Goal: Task Accomplishment & Management: Use online tool/utility

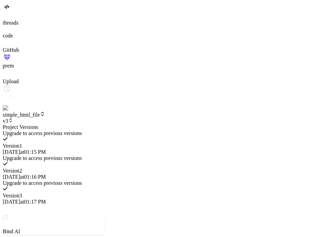
scroll to position [255, 0]
type textarea "x"
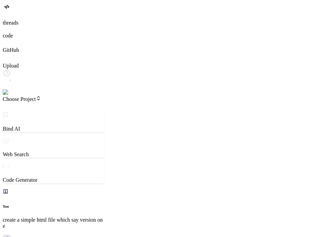
scroll to position [286, 0]
type textarea "x"
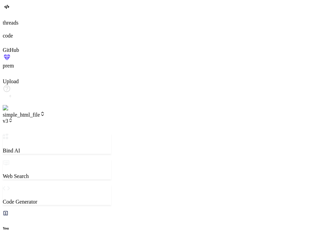
scroll to position [343, 0]
click at [13, 118] on span "v3" at bounding box center [8, 121] width 10 height 6
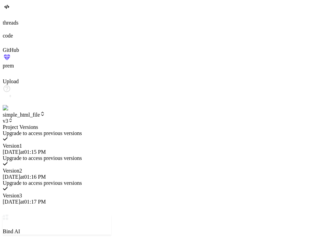
click at [46, 174] on span "10/14/2025 at 01:16 PM" at bounding box center [24, 177] width 43 height 6
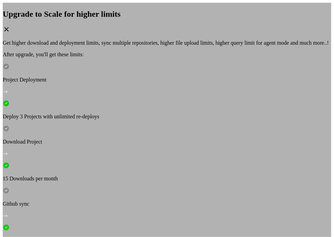
click at [296, 54] on div "Upgrade to Scale for higher limits Get higher download and deployment limits, s…" at bounding box center [167, 122] width 329 height 238
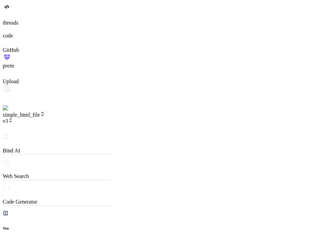
type textarea "x"
type textarea "c"
type textarea "x"
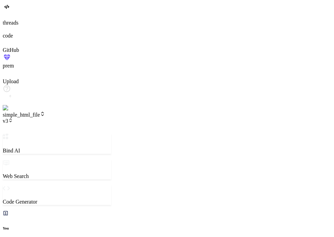
type textarea "ch"
type textarea "x"
type textarea "cha"
type textarea "x"
type textarea "chan"
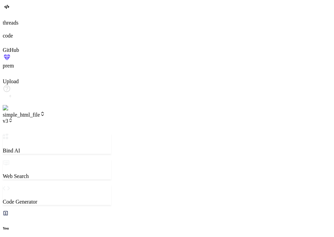
type textarea "x"
type textarea "chang"
type textarea "x"
type textarea "change"
type textarea "x"
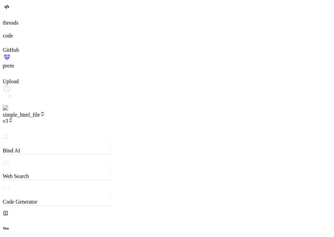
type textarea "change"
type textarea "x"
type textarea "change h"
type textarea "x"
type textarea "change he"
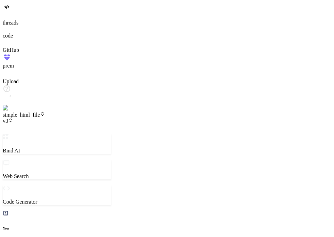
type textarea "x"
type textarea "change hea"
type textarea "x"
type textarea "change head"
type textarea "x"
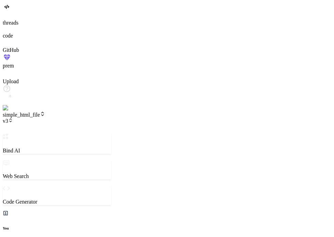
type textarea "change headi"
type textarea "x"
type textarea "change headin"
type textarea "x"
type textarea "change heading"
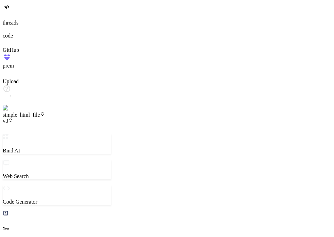
type textarea "x"
type textarea "change heading"
type textarea "x"
type textarea "change heading t"
type textarea "x"
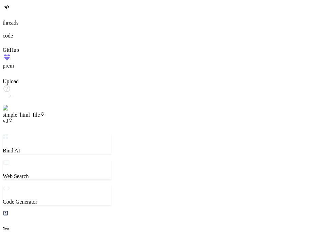
type textarea "change heading to"
type textarea "x"
type textarea "change heading to"
type textarea "x"
type textarea "change heading to v"
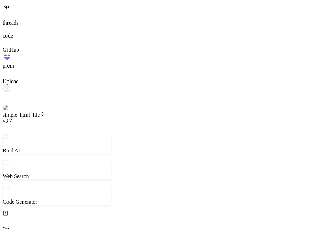
type textarea "x"
type textarea "change heading to ve"
type textarea "x"
type textarea "change heading to ver"
type textarea "x"
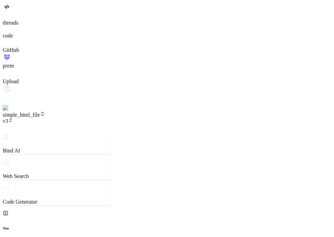
type textarea "change heading to vers"
type textarea "x"
type textarea "change heading to versi"
type textarea "x"
type textarea "change heading to versio"
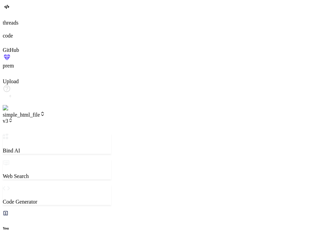
type textarea "x"
type textarea "change heading to version"
type textarea "x"
type textarea "change heading to version"
type textarea "x"
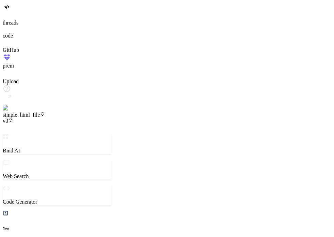
type textarea "change heading to version 4"
type textarea "x"
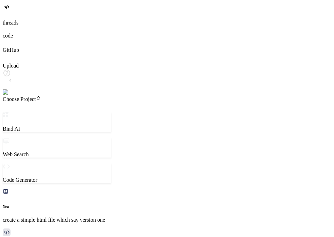
scroll to position [275, 0]
type textarea "x"
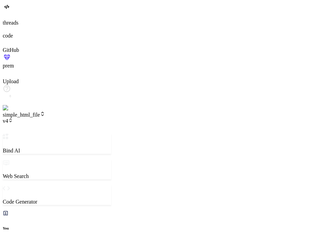
click at [13, 118] on span "v4" at bounding box center [8, 121] width 10 height 6
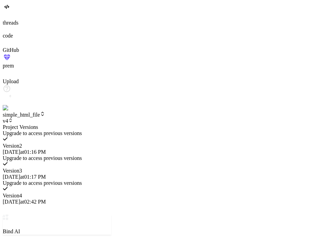
click at [86, 124] on div at bounding box center [57, 124] width 109 height 0
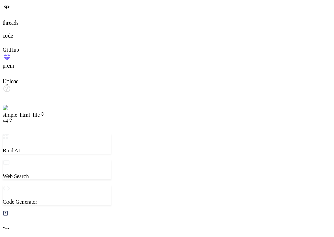
drag, startPoint x: 124, startPoint y: 72, endPoint x: 193, endPoint y: 72, distance: 68.8
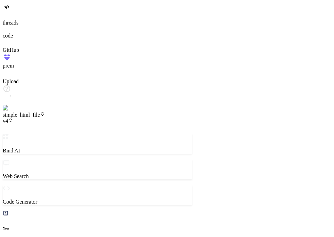
drag, startPoint x: 202, startPoint y: 50, endPoint x: 130, endPoint y: 32, distance: 74.0
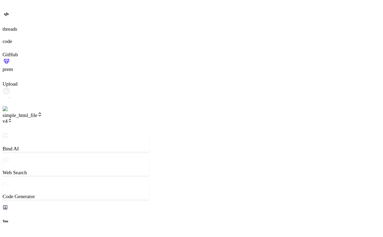
scroll to position [248, 0]
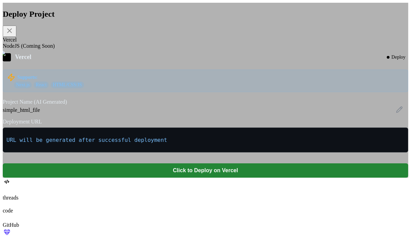
type textarea "x"
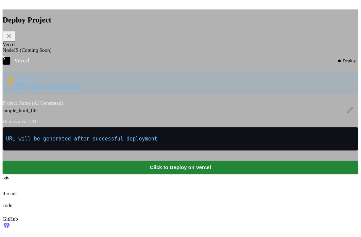
scroll to position [458, 0]
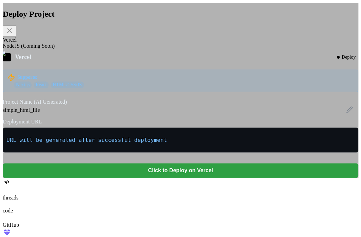
click at [243, 177] on button "Click to Deploy on Vercel" at bounding box center [181, 170] width 356 height 14
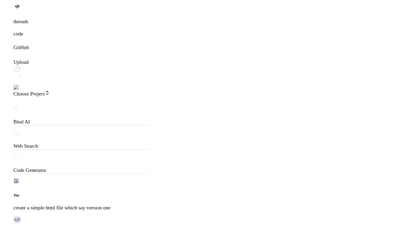
scroll to position [253, 0]
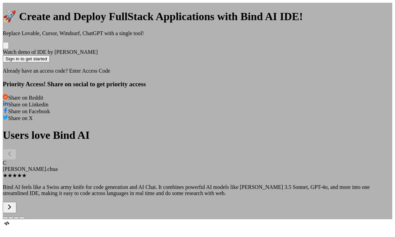
click at [313, 50] on div "🚀 Create and Deploy FullStack Applications with Bind AI IDE! Replace Lovable, C…" at bounding box center [197, 111] width 389 height 216
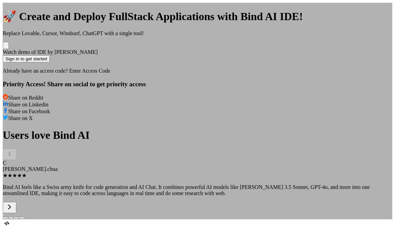
click at [76, 145] on div "🚀 Create and Deploy FullStack Applications with Bind AI IDE! Replace Lovable, C…" at bounding box center [197, 111] width 389 height 216
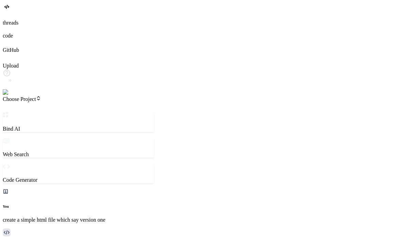
type textarea "x"
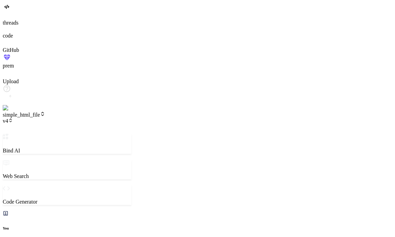
scroll to position [245, 0]
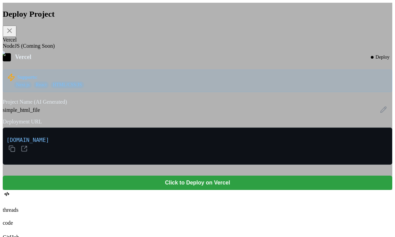
type textarea "x"
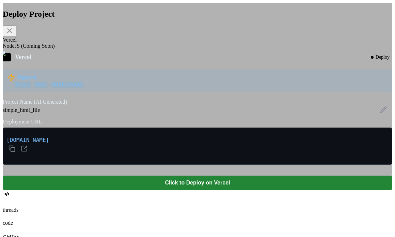
type textarea "x"
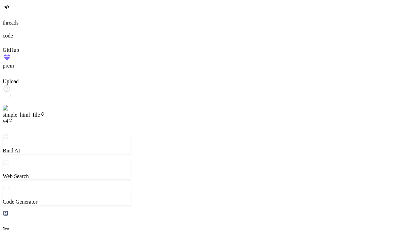
scroll to position [245, 0]
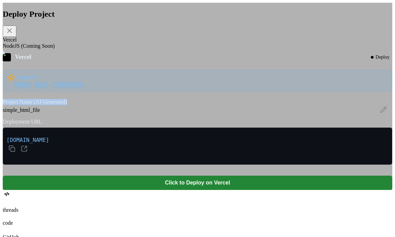
drag, startPoint x: 161, startPoint y: 124, endPoint x: 99, endPoint y: 125, distance: 62.0
click at [99, 125] on div "Vercel Deploy Supports: Next.js React HTML/CSS/JS Project Name (AI Generated) s…" at bounding box center [197, 121] width 389 height 136
copy label "Project Name (AI Generated)"
type textarea "x"
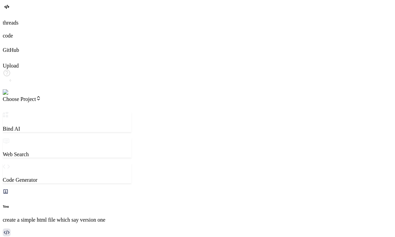
scroll to position [245, 0]
type textarea "x"
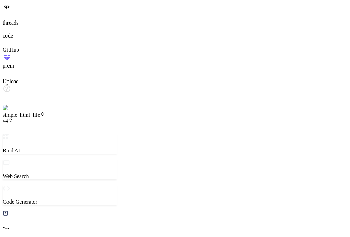
scroll to position [59, 0]
click at [7, 111] on img at bounding box center [14, 108] width 22 height 6
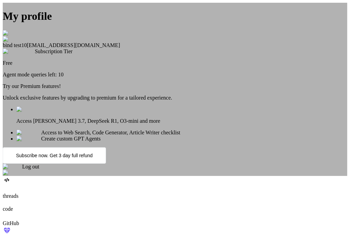
scroll to position [91, 0]
click at [39, 169] on span "Log out" at bounding box center [30, 166] width 17 height 6
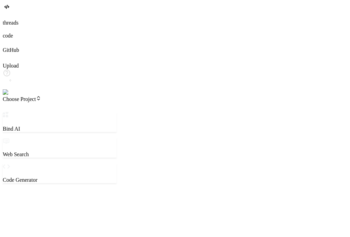
scroll to position [6, 0]
click at [11, 95] on img at bounding box center [12, 92] width 19 height 6
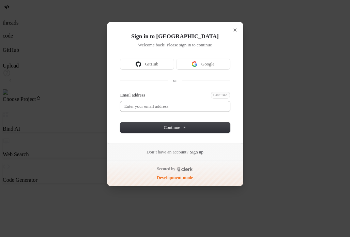
type textarea "x"
click at [174, 99] on div "Email address Last used" at bounding box center [175, 102] width 110 height 20
click at [169, 103] on input "Email address" at bounding box center [175, 106] width 110 height 10
type input "testbi"
type textarea "x"
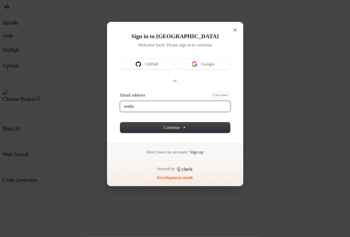
type input "testbin"
type textarea "x"
click at [120, 92] on button "submit" at bounding box center [122, 93] width 5 height 2
type input "testbind6@mailinator.com"
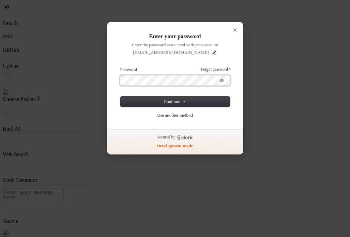
click at [120, 66] on button "submit" at bounding box center [122, 67] width 5 height 2
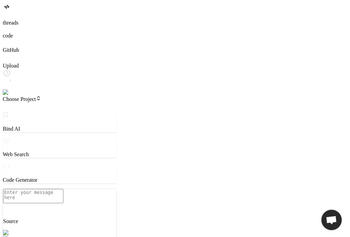
click at [9, 95] on img at bounding box center [14, 92] width 22 height 6
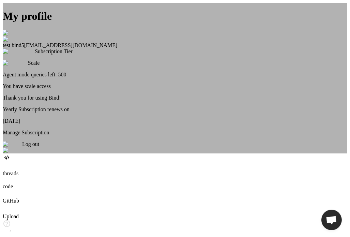
click at [210, 36] on div "My profile" at bounding box center [175, 23] width 344 height 26
click at [13, 31] on div "My profile test bind5 testbind6@mailinator.com Subscription Tier Scale Agent mo…" at bounding box center [175, 78] width 344 height 150
click at [13, 163] on div at bounding box center [175, 166] width 344 height 7
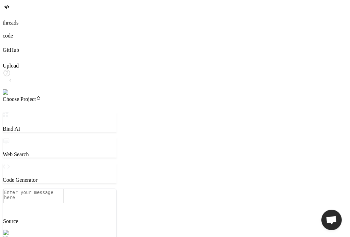
click at [41, 96] on span "Choose Project" at bounding box center [22, 99] width 38 height 6
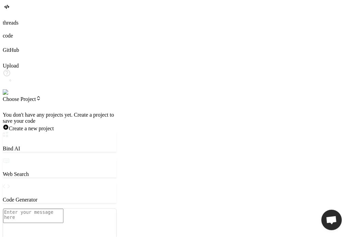
click at [68, 112] on div at bounding box center [60, 112] width 114 height 0
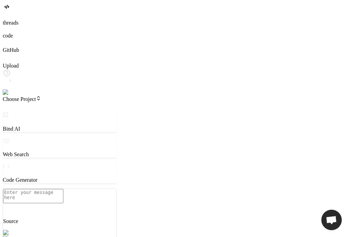
click at [52, 198] on textarea at bounding box center [33, 196] width 60 height 14
type textarea "x"
type textarea "cr"
type textarea "x"
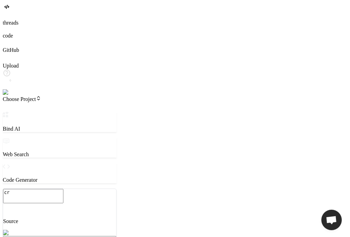
type textarea "cre"
type textarea "x"
type textarea "crea"
type textarea "x"
type textarea "creat"
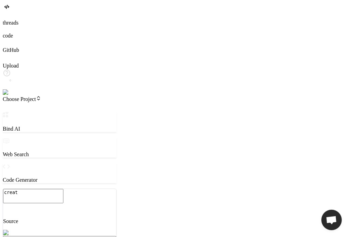
type textarea "x"
type textarea "create"
type textarea "x"
type textarea "create"
type textarea "x"
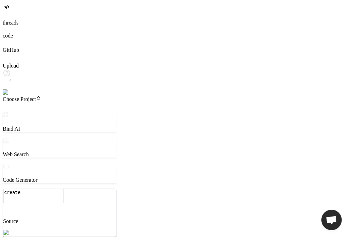
type textarea "create a"
type textarea "x"
type textarea "create a"
type textarea "x"
type textarea "create a s"
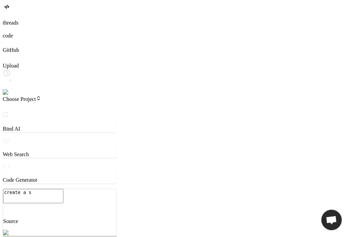
type textarea "x"
type textarea "create a si"
type textarea "x"
type textarea "create a sim"
type textarea "x"
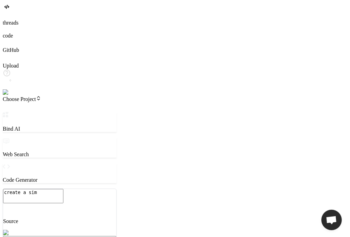
type textarea "create a simp"
type textarea "x"
type textarea "create a simpl"
type textarea "x"
type textarea "create a simple"
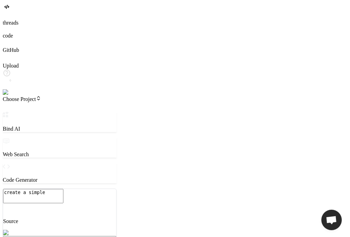
type textarea "x"
type textarea "create a simple"
type textarea "x"
type textarea "create a simple h"
type textarea "x"
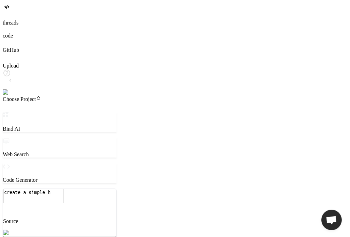
type textarea "create a simple ht"
type textarea "x"
type textarea "create a simple htm"
type textarea "x"
type textarea "create a simple html"
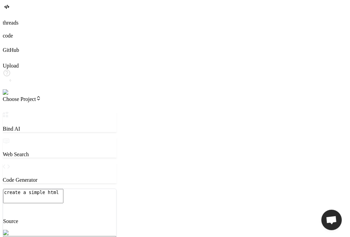
type textarea "x"
type textarea "create a simple html"
type textarea "x"
type textarea "create a simple html f"
type textarea "x"
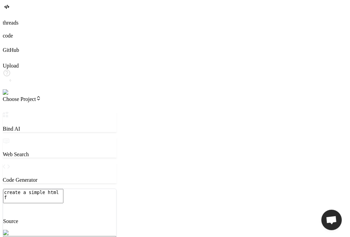
type textarea "create a simple html fi"
type textarea "x"
type textarea "create a simple html fil"
type textarea "x"
type textarea "create a simple html file"
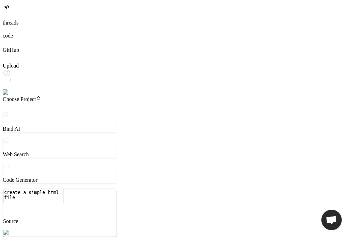
type textarea "x"
type textarea "create a simple html file"
type textarea "x"
type textarea "create a simple html file w"
type textarea "x"
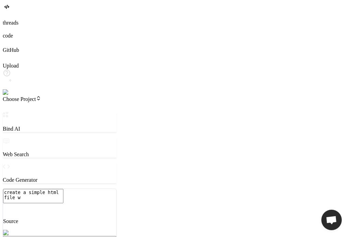
type textarea "create a simple html file wh"
type textarea "x"
type textarea "create a simple html file whi"
type textarea "x"
type textarea "create a simple html file whic"
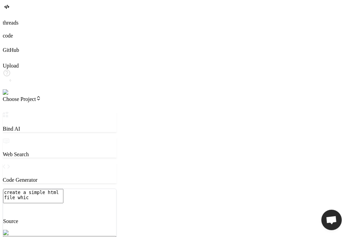
type textarea "x"
type textarea "create a simple html file which"
type textarea "x"
type textarea "create a simple html file which"
type textarea "x"
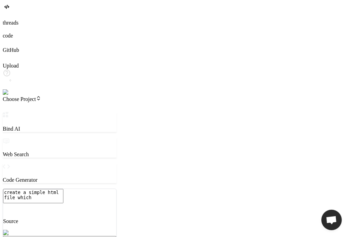
type textarea "create a simple html file which s"
type textarea "x"
type textarea "create a simple html file which sa"
type textarea "x"
type textarea "create a simple html file which say"
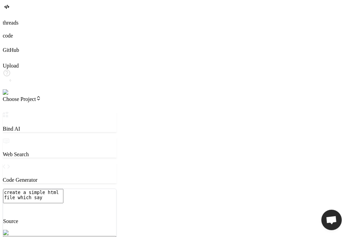
type textarea "x"
type textarea "create a simple html file which say"
type textarea "x"
type textarea "create a simple html file which say v"
type textarea "x"
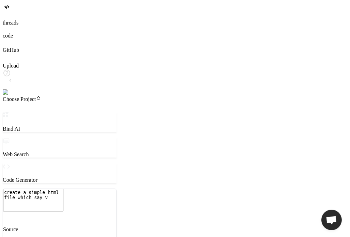
type textarea "create a simple html file which say ve"
type textarea "x"
type textarea "create a simple html file which say ver"
type textarea "x"
type textarea "create a simple html file which say vers"
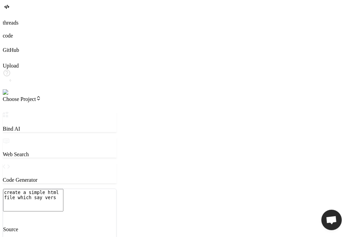
type textarea "x"
type textarea "create a simple html file which say versi"
type textarea "x"
type textarea "create a simple html file which say version"
type textarea "x"
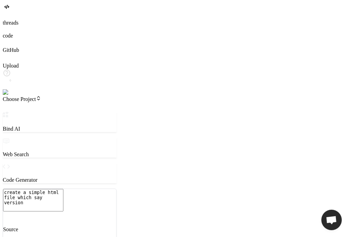
type textarea "create a simple html file which say version"
type textarea "x"
type textarea "create a simple html file which say version o"
type textarea "x"
type textarea "create a simple html file which say version one"
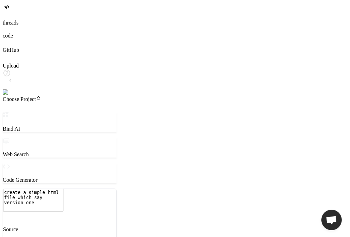
type textarea "x"
type textarea "create a simple html file which say version one"
type textarea "x"
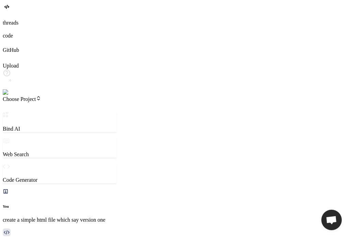
type textarea "x"
type textarea "<h1>Version One</h1> </body> </html>"
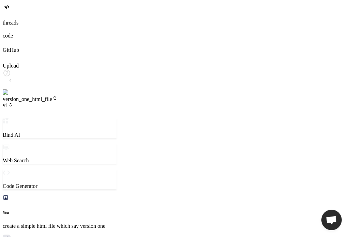
scroll to position [3, 0]
click at [13, 102] on icon at bounding box center [10, 104] width 5 height 5
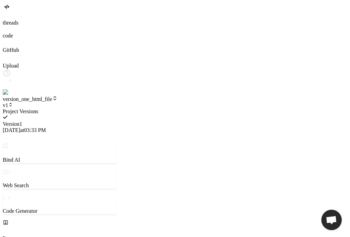
click at [22, 121] on span "Version 1" at bounding box center [12, 124] width 19 height 6
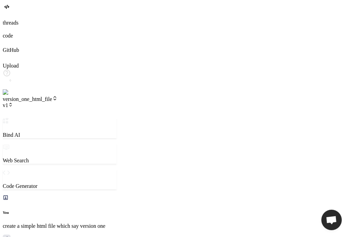
click at [58, 96] on span "version_one_html_file" at bounding box center [30, 99] width 55 height 6
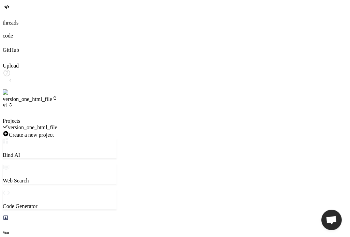
click at [68, 118] on div at bounding box center [60, 118] width 114 height 0
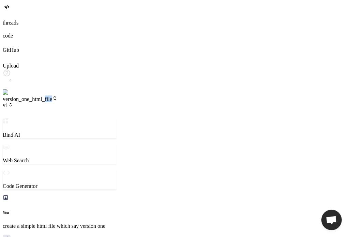
drag, startPoint x: 60, startPoint y: 12, endPoint x: 68, endPoint y: 10, distance: 8.0
click at [68, 95] on header "version_one_html_file v1 Created with Pixso." at bounding box center [60, 106] width 114 height 22
click at [58, 96] on span "version_one_html_file" at bounding box center [30, 99] width 55 height 6
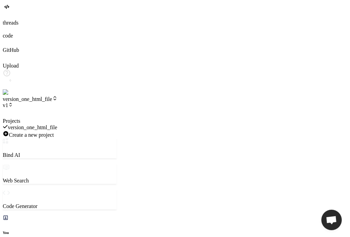
click at [91, 118] on div at bounding box center [60, 118] width 114 height 0
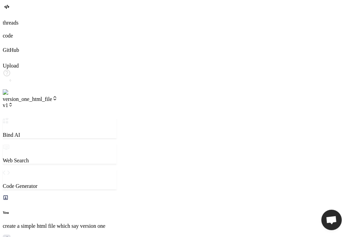
click at [13, 102] on span "v1" at bounding box center [8, 105] width 10 height 6
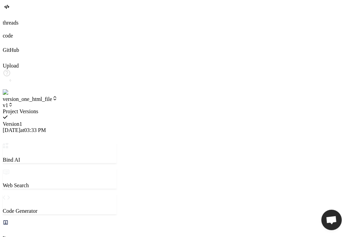
click at [83, 108] on div at bounding box center [60, 108] width 114 height 0
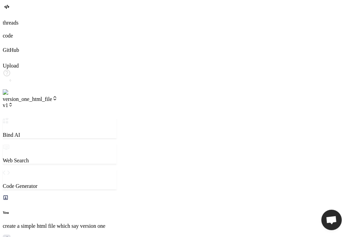
type textarea "x"
type textarea "c"
type textarea "x"
type textarea "cr"
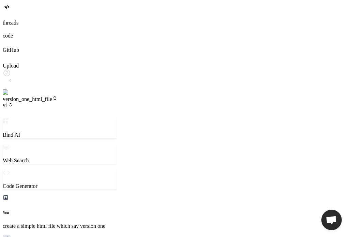
type textarea "x"
type textarea "cre"
type textarea "x"
type textarea "crea"
type textarea "x"
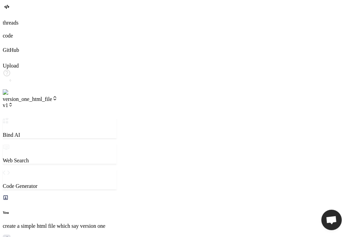
type textarea "creat"
type textarea "x"
type textarea "create"
type textarea "x"
type textarea "create"
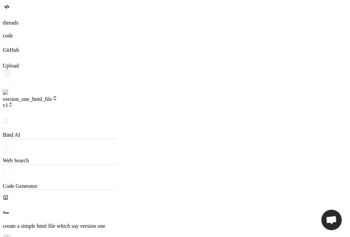
type textarea "x"
type textarea "create a"
type textarea "x"
type textarea "create a"
type textarea "x"
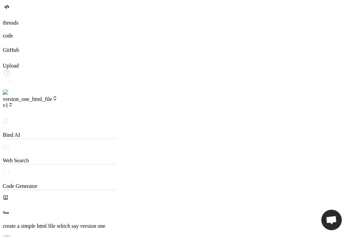
type textarea "create a"
type textarea "x"
type textarea "create"
type textarea "x"
type textarea "create"
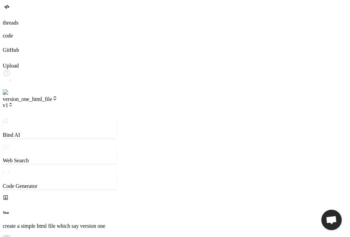
type textarea "x"
type textarea "creat"
type textarea "x"
type textarea "crea"
type textarea "x"
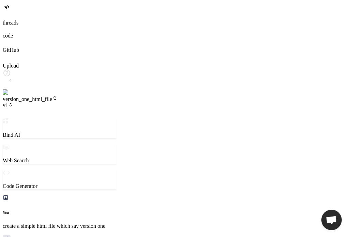
type textarea "cre"
type textarea "x"
type textarea "cr"
type textarea "x"
type textarea "c"
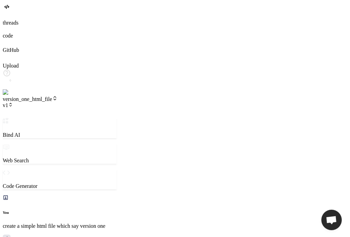
type textarea "x"
type textarea "n"
type textarea "x"
type textarea "no"
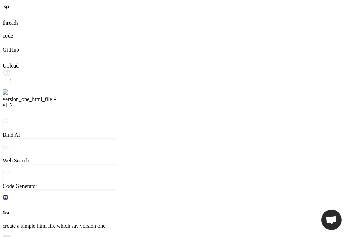
type textarea "x"
type textarea "now"
type textarea "x"
type textarea "now"
type textarea "x"
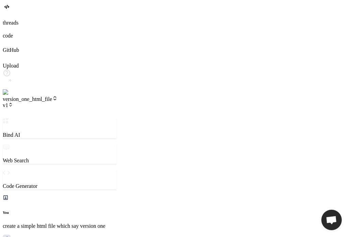
type textarea "now c"
type textarea "x"
type textarea "now ch"
type textarea "x"
type textarea "now chn"
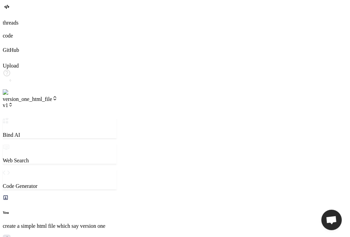
type textarea "x"
type textarea "now chna"
type textarea "x"
type textarea "now chnag"
type textarea "x"
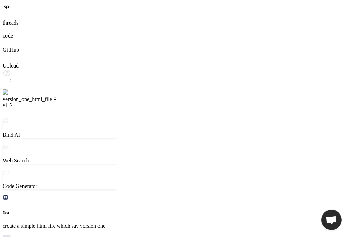
type textarea "now chnage"
type textarea "x"
type textarea "now chnage"
type textarea "x"
type textarea "now chnage h"
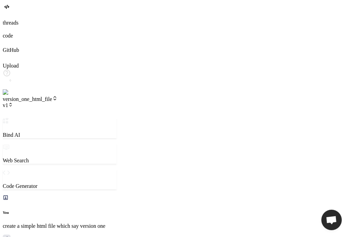
type textarea "x"
type textarea "now chnage he"
type textarea "x"
type textarea "now chnage hea"
type textarea "x"
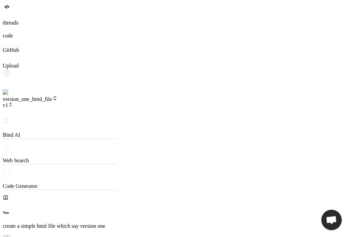
type textarea "now chnage head"
type textarea "x"
type textarea "now chnage headi"
type textarea "x"
type textarea "now chnage headin"
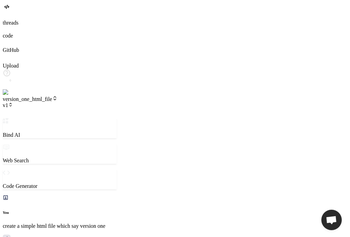
type textarea "x"
type textarea "now chnage heading"
type textarea "x"
type textarea "now chnage heading"
type textarea "x"
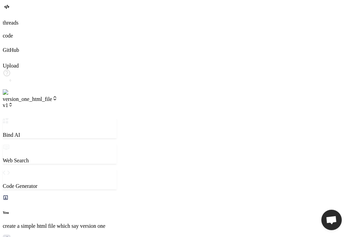
type textarea "now chnage heading t"
type textarea "x"
type textarea "now chnage heading to"
type textarea "x"
type textarea "now chnage heading to"
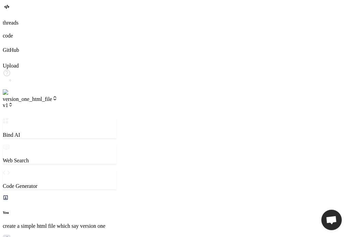
type textarea "x"
type textarea "now chnage heading to v"
type textarea "x"
type textarea "now chnage heading to ve"
type textarea "x"
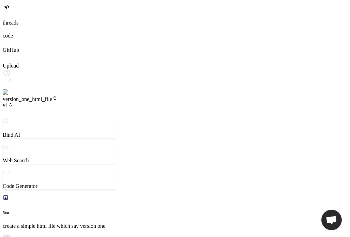
type textarea "now chnage heading to ver"
type textarea "x"
type textarea "now chnage heading to veri"
type textarea "x"
type textarea "now chnage heading to veris"
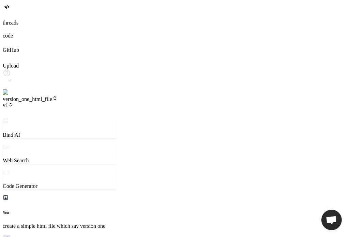
type textarea "x"
type textarea "now chnage heading to veriso"
type textarea "x"
type textarea "now chnage heading to verison"
type textarea "x"
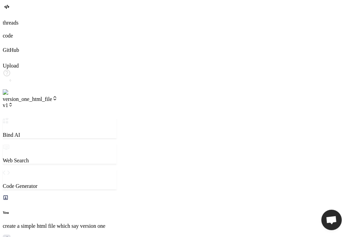
type textarea "now chnage heading to verison"
type textarea "x"
type textarea "now chnage heading to verison t"
type textarea "x"
type textarea "now chnage heading to verison tw"
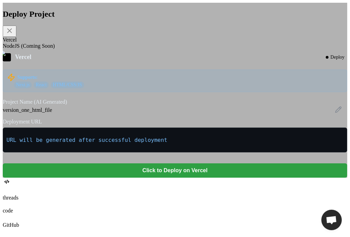
click at [188, 177] on button "Click to Deploy on Vercel" at bounding box center [175, 170] width 344 height 14
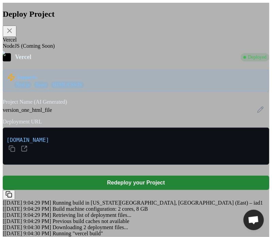
scroll to position [103, 0]
click at [261, 95] on div "Deploy Project Vercel NodeJS (Coming Soon) Vercel Deployed Supports: Next.js Re…" at bounding box center [136, 122] width 267 height 238
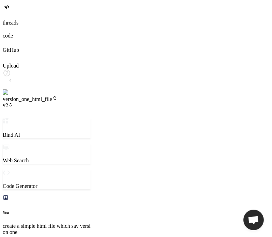
click at [13, 102] on span "v2" at bounding box center [8, 105] width 10 height 6
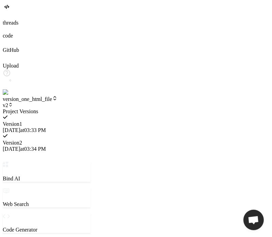
click at [22, 121] on span "Version 1" at bounding box center [12, 124] width 19 height 6
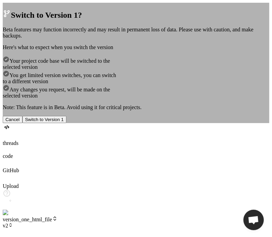
click at [66, 123] on button "Switch to Version 1" at bounding box center [44, 119] width 44 height 7
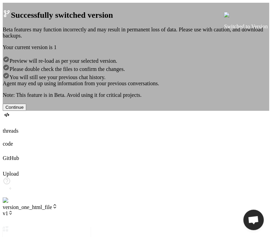
scroll to position [673, 0]
click at [26, 111] on button "Continue" at bounding box center [14, 106] width 23 height 7
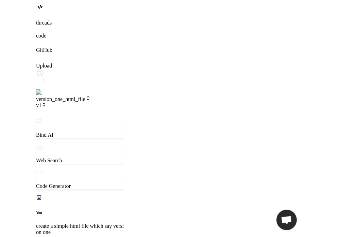
scroll to position [719, 0]
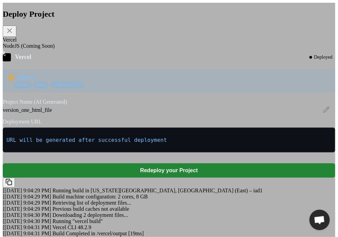
scroll to position [100, 0]
click at [308, 117] on div "Deploy Project Vercel NodeJS (Coming Soon) Vercel Deployed Supports: Next.js Re…" at bounding box center [169, 122] width 333 height 238
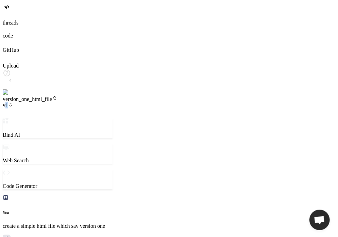
drag, startPoint x: 103, startPoint y: 11, endPoint x: 92, endPoint y: 7, distance: 11.3
click at [92, 95] on div "version_one_html_file v1" at bounding box center [58, 101] width 110 height 13
click at [13, 102] on span "v1" at bounding box center [8, 105] width 10 height 6
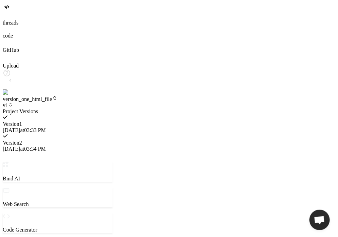
click at [113, 133] on div "Version 2 10/14/2025 at 03:34 PM" at bounding box center [58, 142] width 110 height 19
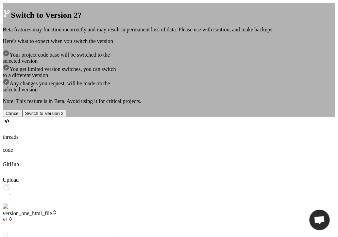
click at [66, 117] on button "Switch to Version 2" at bounding box center [44, 113] width 44 height 7
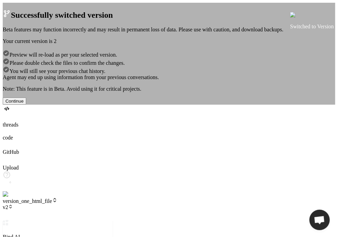
scroll to position [974, 0]
click at [26, 105] on button "Continue" at bounding box center [14, 100] width 23 height 7
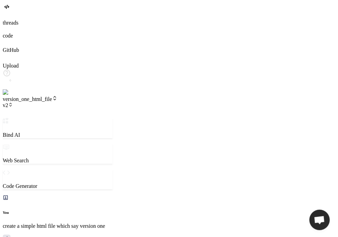
drag, startPoint x: 127, startPoint y: 105, endPoint x: 101, endPoint y: 92, distance: 29.2
click at [101, 118] on div "Bind AI Web Search Created with Pixso. Code Generator You create a simple html …" at bounding box center [58, 228] width 110 height 220
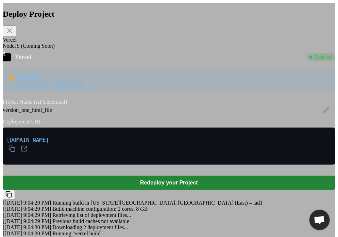
scroll to position [68, 0]
click at [28, 145] on icon at bounding box center [24, 148] width 7 height 7
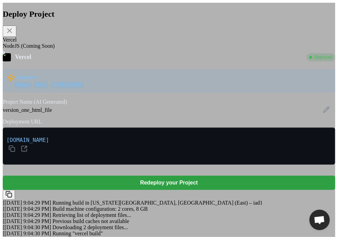
click at [198, 175] on button "Redeploy your Project" at bounding box center [169, 182] width 333 height 14
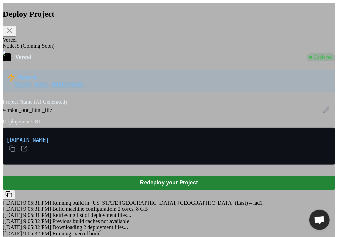
scroll to position [0, 0]
click at [12, 33] on icon at bounding box center [9, 30] width 5 height 5
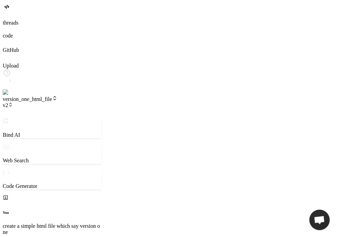
click at [13, 102] on span "v2" at bounding box center [8, 105] width 10 height 6
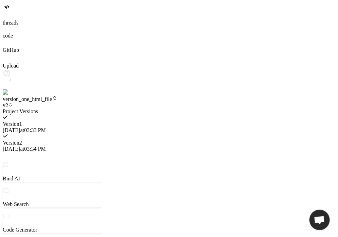
click at [46, 127] on span "10/14/2025 at 03:33 PM" at bounding box center [24, 130] width 43 height 6
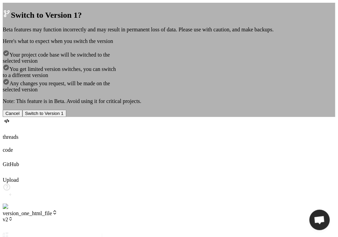
click at [66, 117] on button "Switch to Version 1" at bounding box center [44, 113] width 44 height 7
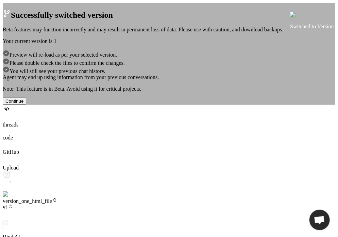
scroll to position [1294, 0]
click at [26, 105] on button "Continue" at bounding box center [14, 100] width 23 height 7
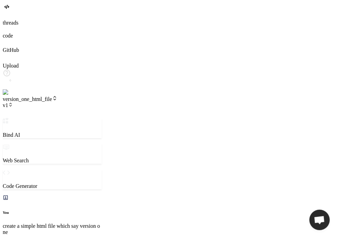
scroll to position [1340, 0]
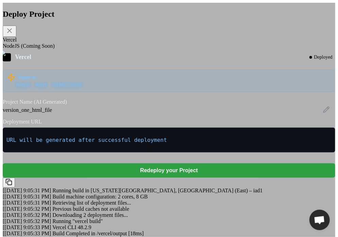
click at [166, 177] on button "Redeploy your Project" at bounding box center [169, 170] width 333 height 14
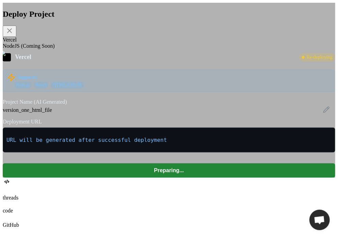
scroll to position [1575, 0]
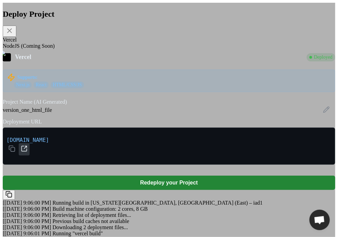
click at [28, 152] on icon at bounding box center [24, 148] width 7 height 7
click at [301, 79] on div "Deploy Project Vercel NodeJS (Coming Soon) Vercel Deployed Supports: Next.js Re…" at bounding box center [169, 122] width 333 height 238
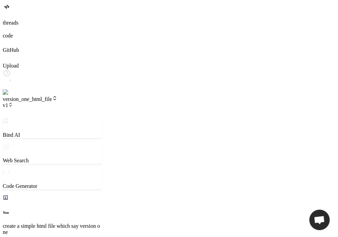
click at [13, 102] on span "v1" at bounding box center [8, 105] width 10 height 6
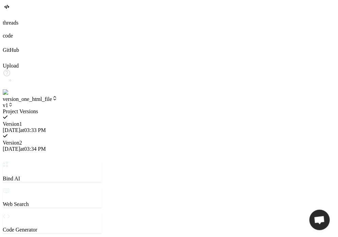
click at [22, 140] on span "Version 2" at bounding box center [12, 143] width 19 height 6
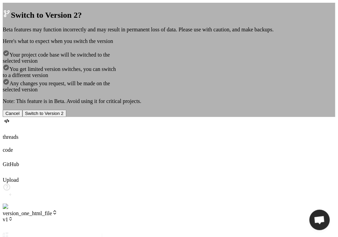
click at [66, 117] on button "Switch to Version 2" at bounding box center [44, 113] width 44 height 7
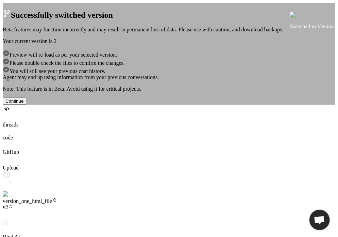
scroll to position [1614, 0]
click at [26, 105] on button "Continue" at bounding box center [14, 100] width 23 height 7
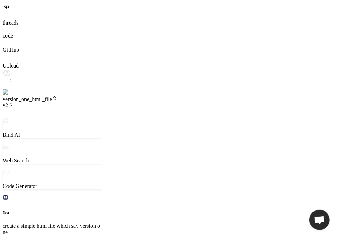
scroll to position [1660, 0]
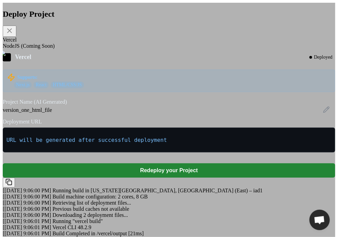
scroll to position [100, 0]
click at [285, 107] on div "Deploy Project Vercel NodeJS (Coming Soon) Vercel Deployed Supports: Next.js Re…" at bounding box center [169, 122] width 333 height 238
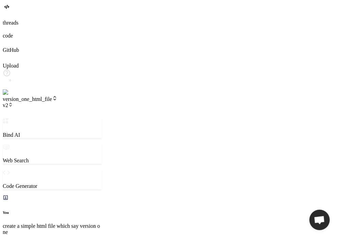
click at [10, 95] on img at bounding box center [14, 92] width 22 height 6
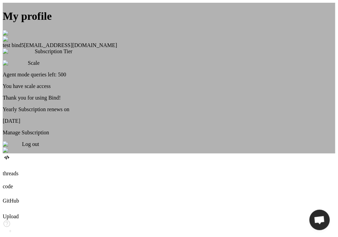
click at [164, 153] on div "Log out" at bounding box center [169, 147] width 333 height 12
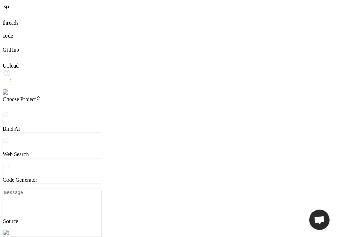
scroll to position [1928, 0]
click at [7, 95] on img at bounding box center [12, 92] width 19 height 6
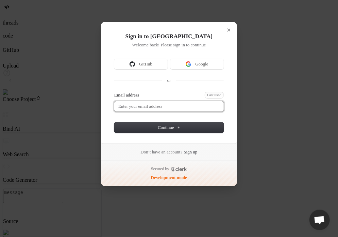
click at [173, 107] on input "Email address" at bounding box center [169, 106] width 110 height 10
paste input "ClerkPass123@"
click at [114, 92] on button "submit" at bounding box center [116, 93] width 5 height 2
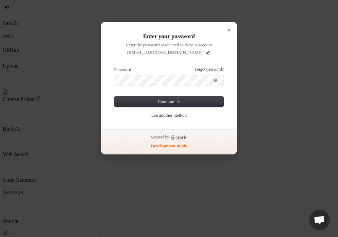
click at [114, 66] on button "submit" at bounding box center [116, 67] width 5 height 2
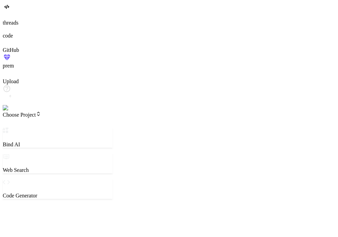
click at [54, 111] on header "Choose Project Created with Pixso." at bounding box center [58, 119] width 110 height 16
click at [41, 112] on span "Choose Project" at bounding box center [22, 115] width 38 height 6
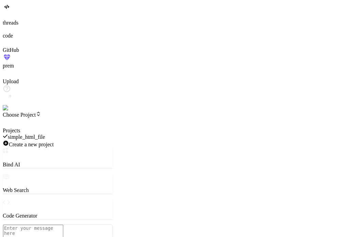
click at [45, 134] on span "simple_html_file" at bounding box center [26, 137] width 37 height 6
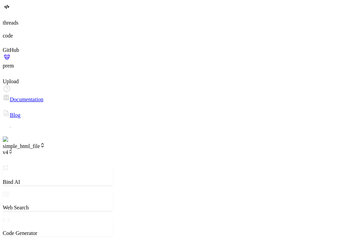
scroll to position [378, 0]
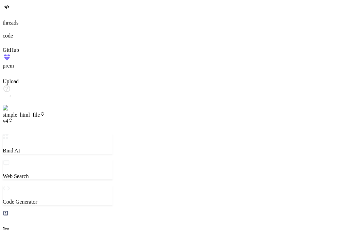
click at [6, 111] on img at bounding box center [14, 108] width 22 height 6
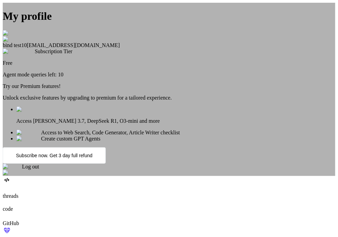
click at [68, 120] on div "My profile bind test10 testbind10@mailinator.com Subscription Tier Free Agent m…" at bounding box center [169, 89] width 333 height 173
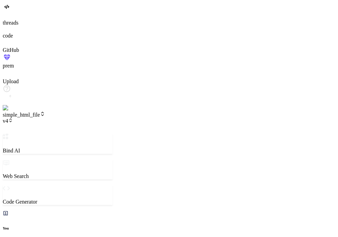
click at [13, 118] on icon at bounding box center [10, 120] width 5 height 5
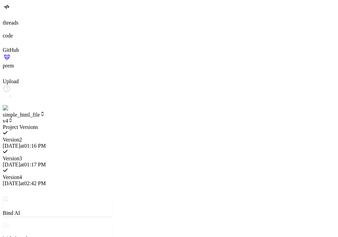
scroll to position [281, 0]
type textarea "x"
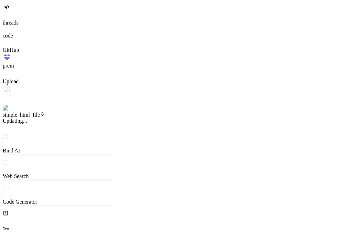
scroll to position [13, 0]
drag, startPoint x: 88, startPoint y: 4, endPoint x: 84, endPoint y: 7, distance: 4.8
click at [84, 111] on header "simple_html_file v4 Created with Pixso." at bounding box center [58, 122] width 110 height 22
click at [13, 118] on icon at bounding box center [10, 120] width 5 height 5
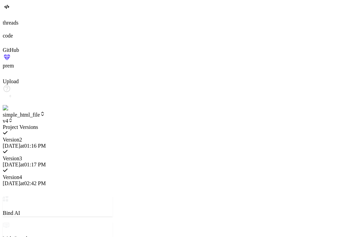
scroll to position [255, 0]
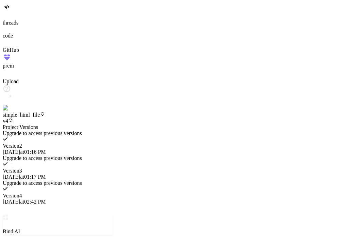
type textarea "x"
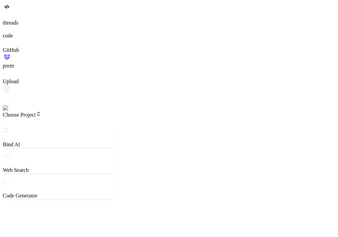
type textarea "x"
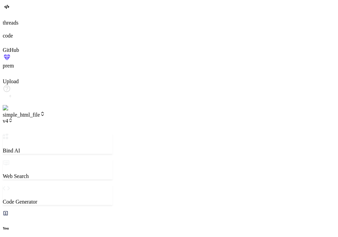
scroll to position [275, 0]
click at [13, 118] on span "v4" at bounding box center [8, 121] width 10 height 6
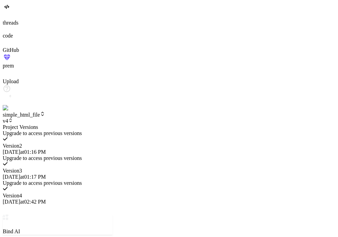
click at [113, 124] on div at bounding box center [58, 124] width 110 height 0
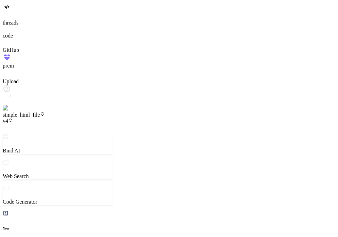
type textarea "x"
